Goal: Transaction & Acquisition: Purchase product/service

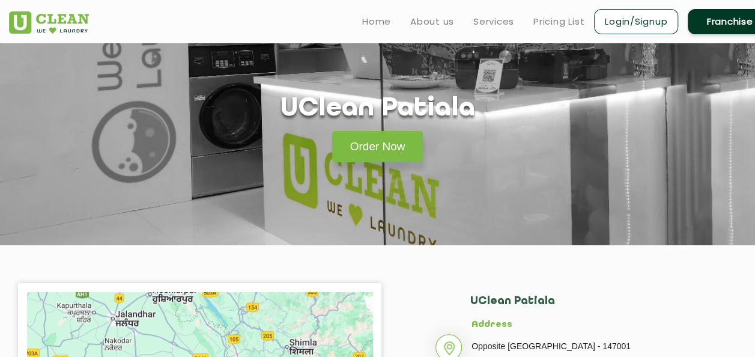
scroll to position [29, 0]
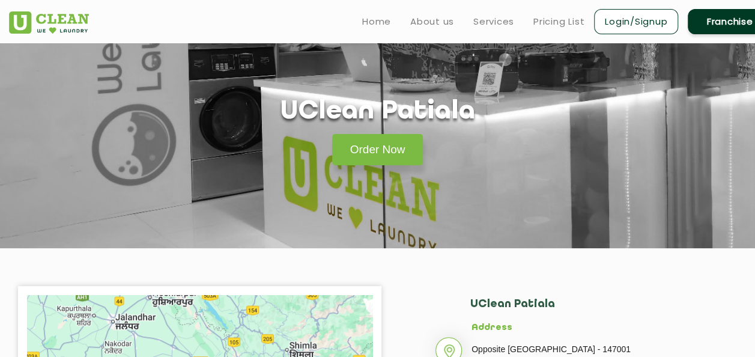
click at [564, 11] on ul "Home About us Services Pricing List Login/Signup Franchise" at bounding box center [562, 21] width 419 height 28
click at [564, 21] on link "Pricing List" at bounding box center [559, 21] width 51 height 14
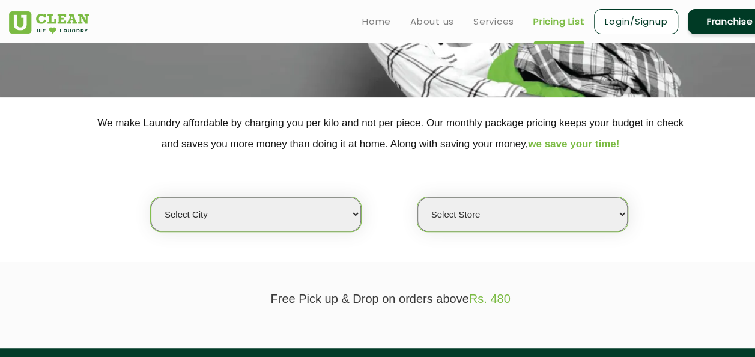
scroll to position [179, 0]
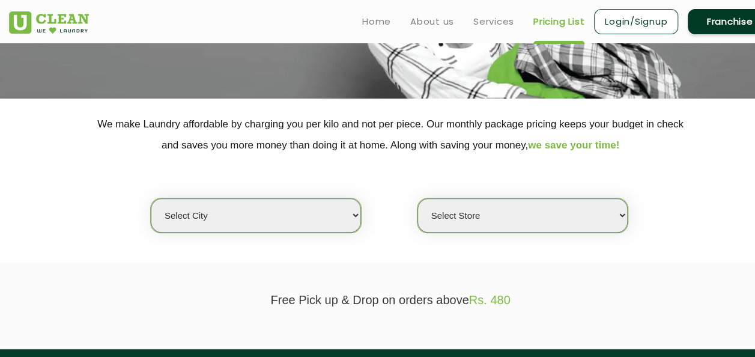
click at [297, 216] on select "Select city [GEOGRAPHIC_DATA] [GEOGRAPHIC_DATA] [GEOGRAPHIC_DATA] [GEOGRAPHIC_D…" at bounding box center [256, 215] width 210 height 34
select select "27"
click at [151, 198] on select "Select city [GEOGRAPHIC_DATA] [GEOGRAPHIC_DATA] [GEOGRAPHIC_DATA] [GEOGRAPHIC_D…" at bounding box center [256, 215] width 210 height 34
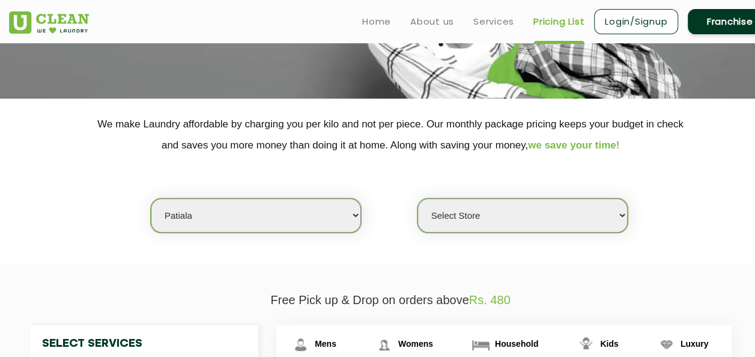
click at [536, 214] on select "Select Store UClean Patiala [PERSON_NAME] Enclave [GEOGRAPHIC_DATA]" at bounding box center [523, 215] width 210 height 34
click at [418, 198] on select "Select Store UClean Patiala [PERSON_NAME] Enclave [GEOGRAPHIC_DATA]" at bounding box center [523, 215] width 210 height 34
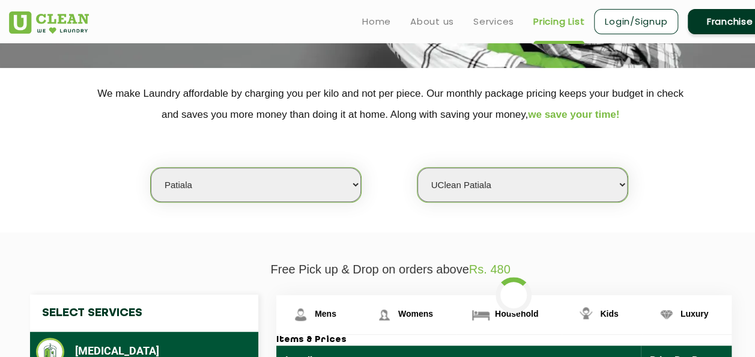
scroll to position [210, 0]
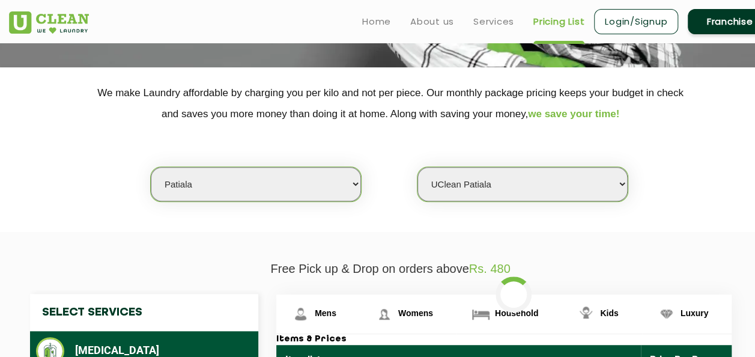
click at [522, 186] on select "Select Store UClean Patiala [PERSON_NAME] Enclave [GEOGRAPHIC_DATA]" at bounding box center [523, 184] width 210 height 34
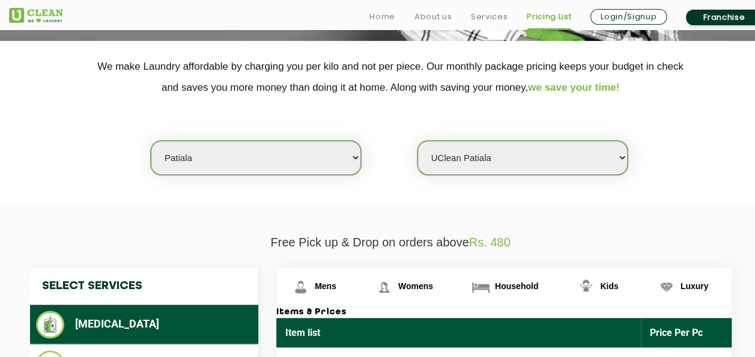
scroll to position [243, 0]
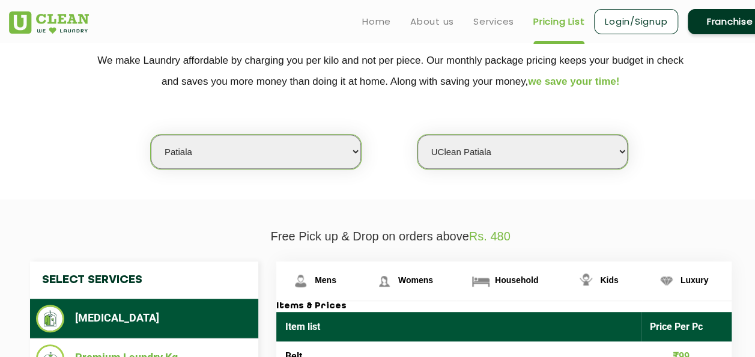
click at [522, 165] on select "Select Store UClean Patiala [PERSON_NAME] Enclave [GEOGRAPHIC_DATA]" at bounding box center [523, 152] width 210 height 34
select select "429"
click at [418, 135] on select "Select Store UClean Patiala [PERSON_NAME] Enclave [GEOGRAPHIC_DATA]" at bounding box center [523, 152] width 210 height 34
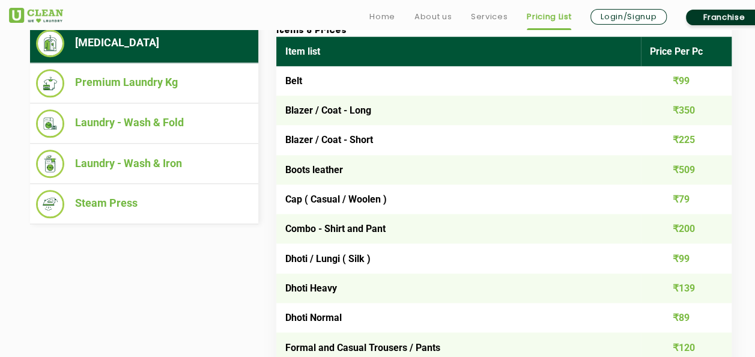
scroll to position [519, 0]
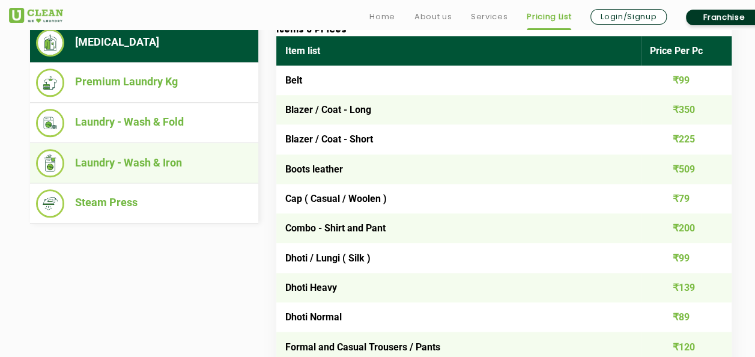
click at [203, 159] on li "Laundry - Wash & Iron" at bounding box center [144, 163] width 216 height 28
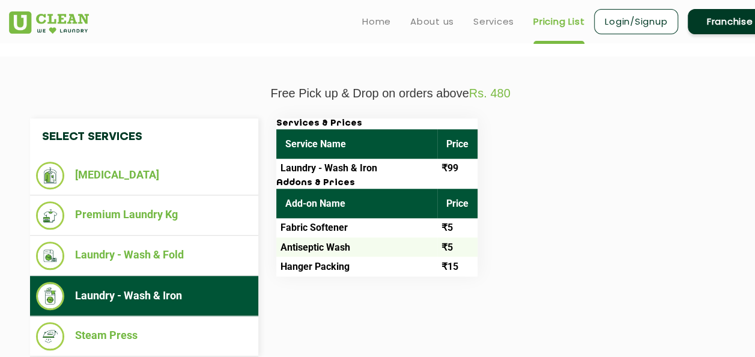
scroll to position [386, 0]
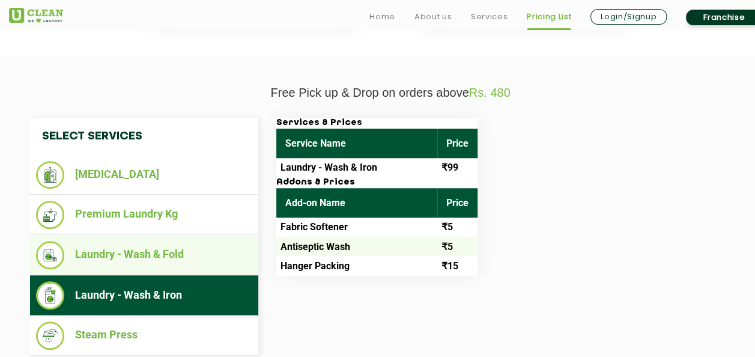
click at [131, 242] on li "Laundry - Wash & Fold" at bounding box center [144, 255] width 216 height 28
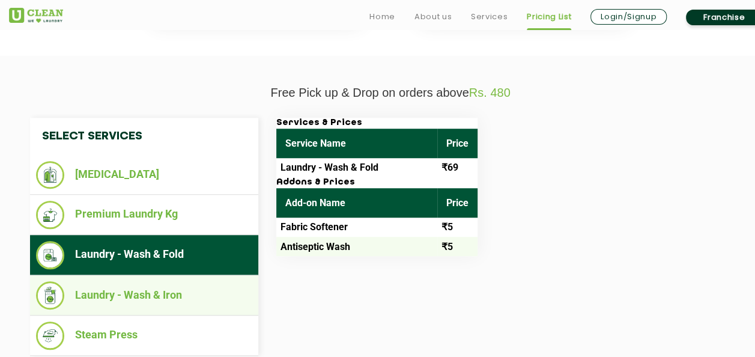
click at [137, 293] on li "Laundry - Wash & Iron" at bounding box center [144, 295] width 216 height 28
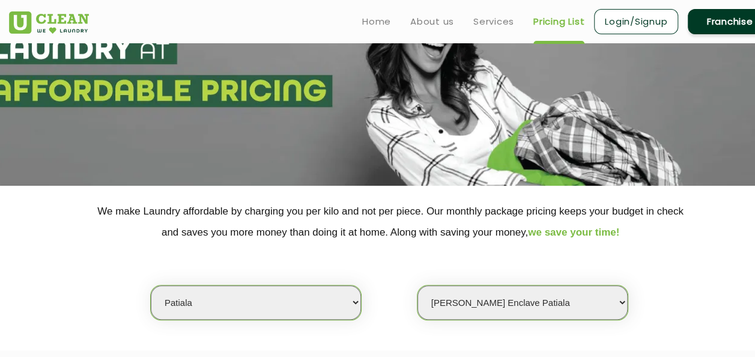
scroll to position [50, 0]
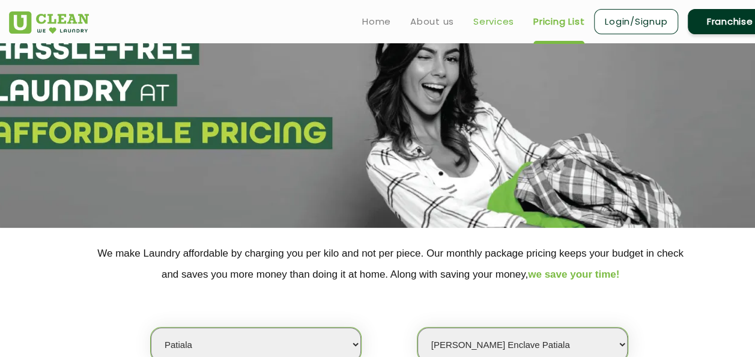
click at [486, 20] on link "Services" at bounding box center [494, 21] width 41 height 14
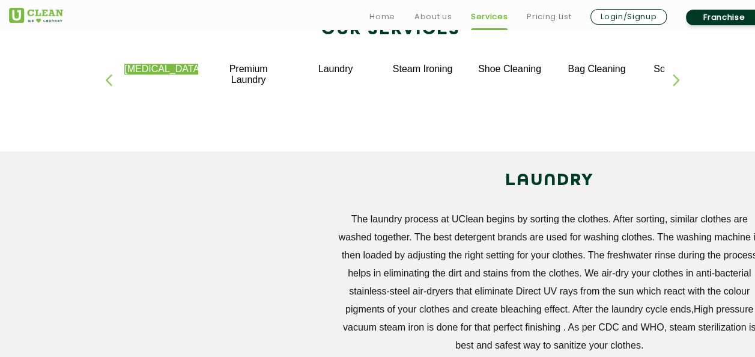
scroll to position [287, 0]
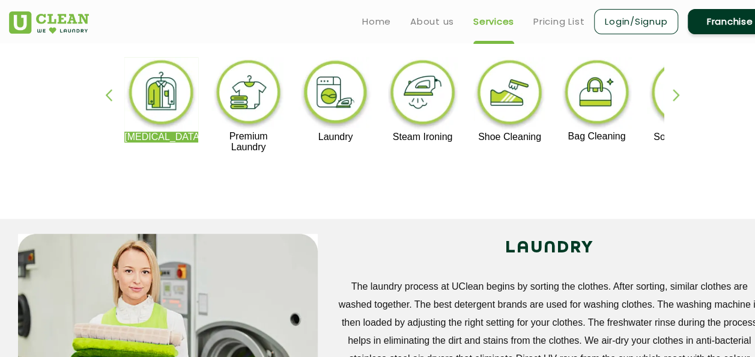
click at [679, 95] on div "button" at bounding box center [682, 105] width 18 height 33
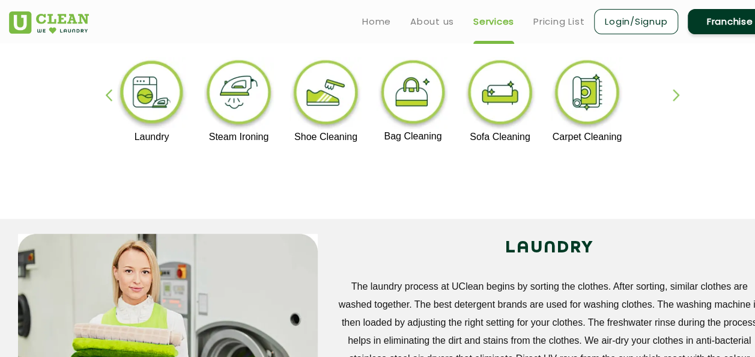
click at [679, 95] on div "button" at bounding box center [682, 105] width 18 height 33
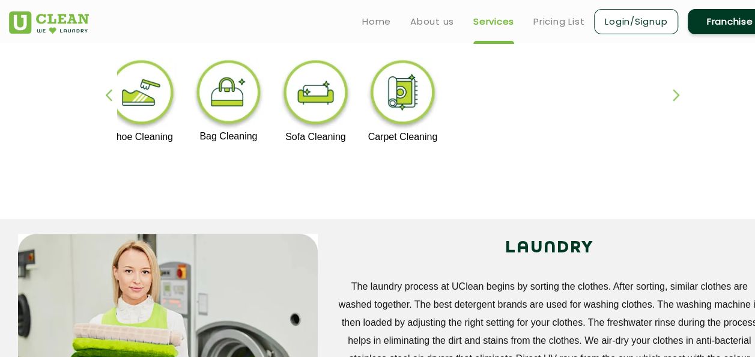
click at [679, 95] on div "button" at bounding box center [682, 105] width 18 height 33
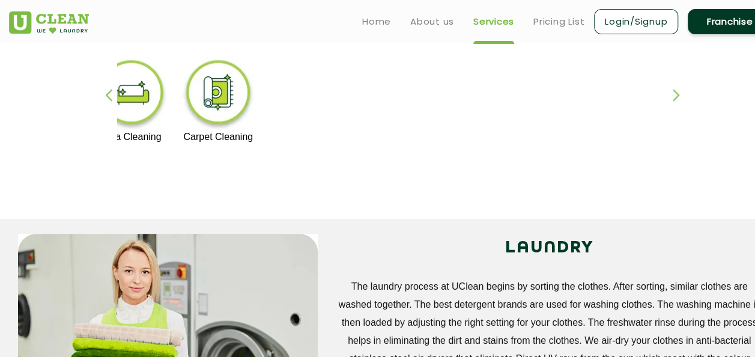
click at [679, 95] on div "button" at bounding box center [682, 105] width 18 height 33
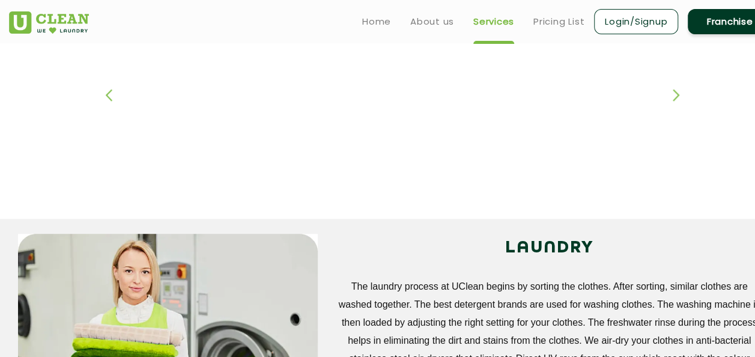
click at [679, 95] on div "button" at bounding box center [682, 105] width 18 height 33
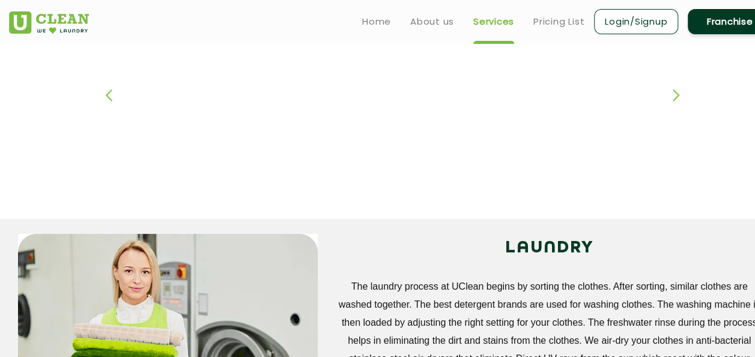
click at [679, 95] on div "button" at bounding box center [682, 105] width 18 height 33
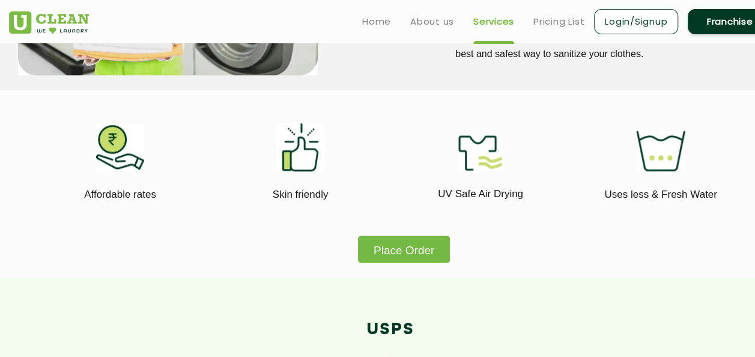
scroll to position [655, 0]
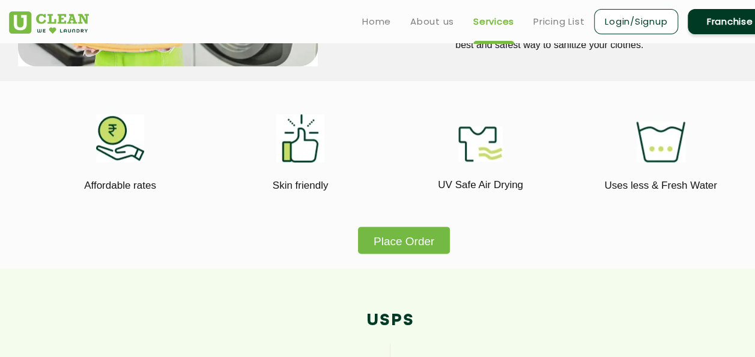
click at [402, 246] on button "Place Order" at bounding box center [404, 240] width 92 height 27
